Goal: Task Accomplishment & Management: Manage account settings

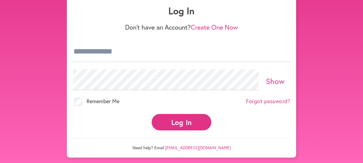
scroll to position [40, 0]
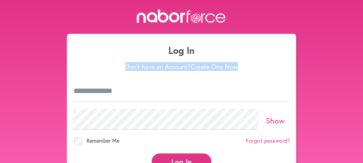
click at [291, 62] on div "Log In Don't have an Account? Create One Now Show Remember Me Forgot password? …" at bounding box center [181, 115] width 229 height 163
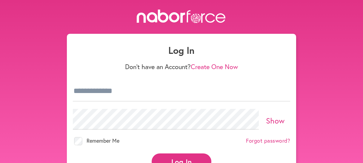
drag, startPoint x: 298, startPoint y: 60, endPoint x: 300, endPoint y: 68, distance: 8.8
click at [300, 68] on div "Log In Don't have an Account? Create One Now Show Remember Me Forgot password? …" at bounding box center [181, 103] width 363 height 187
drag, startPoint x: 306, startPoint y: 75, endPoint x: 290, endPoint y: 115, distance: 43.3
click at [308, 89] on div "Log In Don't have an Account? Create One Now Show Remember Me Forgot password? …" at bounding box center [181, 103] width 363 height 187
click at [187, 160] on button "Log In" at bounding box center [182, 161] width 60 height 16
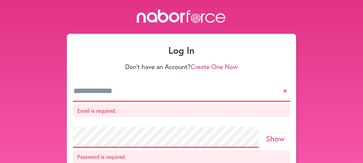
click at [286, 91] on input "email" at bounding box center [181, 91] width 217 height 21
click at [285, 92] on input "email" at bounding box center [181, 91] width 217 height 21
click at [274, 137] on link "Show" at bounding box center [275, 138] width 19 height 10
click at [284, 90] on input "email" at bounding box center [181, 91] width 217 height 21
click at [285, 93] on input "email" at bounding box center [181, 91] width 217 height 21
